Goal: Task Accomplishment & Management: Manage account settings

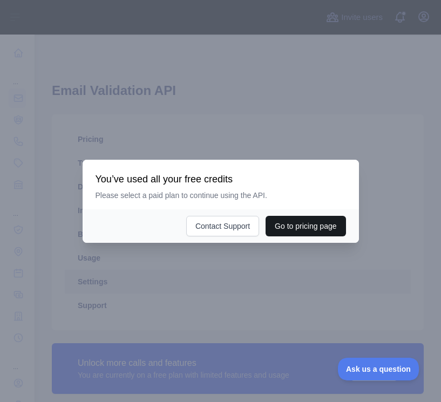
click at [296, 226] on button "Go to pricing page" at bounding box center [306, 226] width 80 height 21
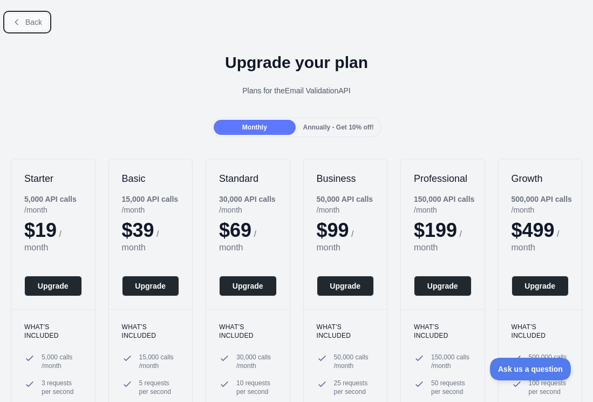
click at [23, 24] on button "Back" at bounding box center [27, 22] width 44 height 18
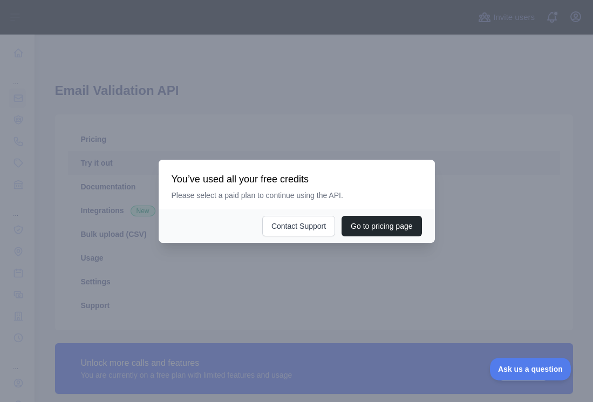
click at [401, 287] on div at bounding box center [296, 201] width 593 height 402
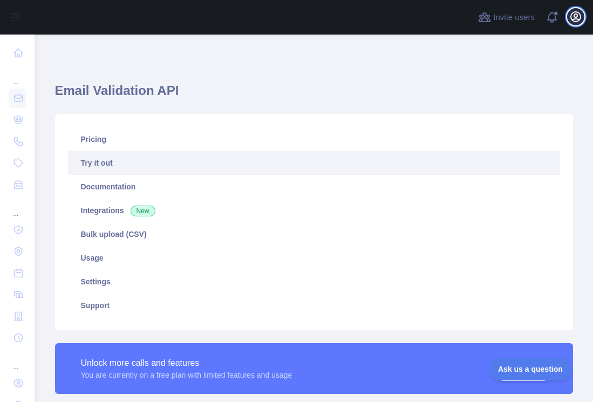
click at [441, 15] on icon "button" at bounding box center [576, 17] width 10 height 10
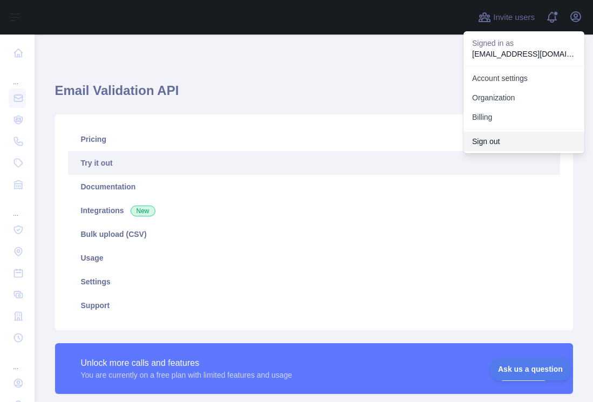
click at [441, 133] on button "Sign out" at bounding box center [524, 141] width 121 height 19
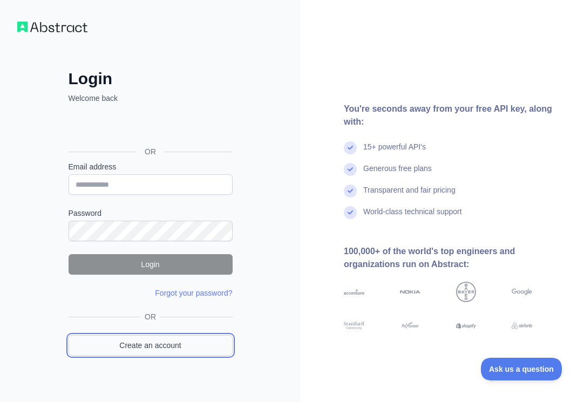
click at [188, 342] on link "Create an account" at bounding box center [151, 345] width 164 height 21
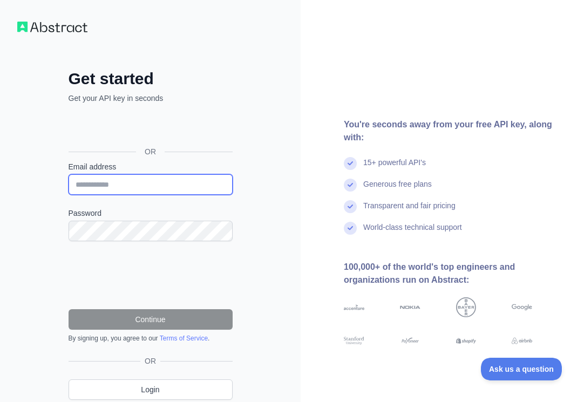
click at [183, 179] on input "Email address" at bounding box center [151, 184] width 164 height 21
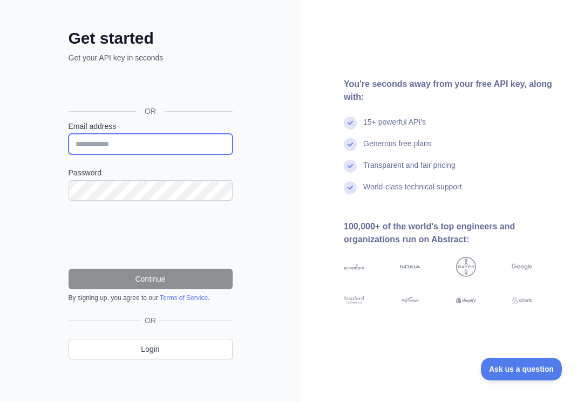
click at [207, 143] on input "Email address" at bounding box center [151, 144] width 164 height 21
